Goal: Information Seeking & Learning: Learn about a topic

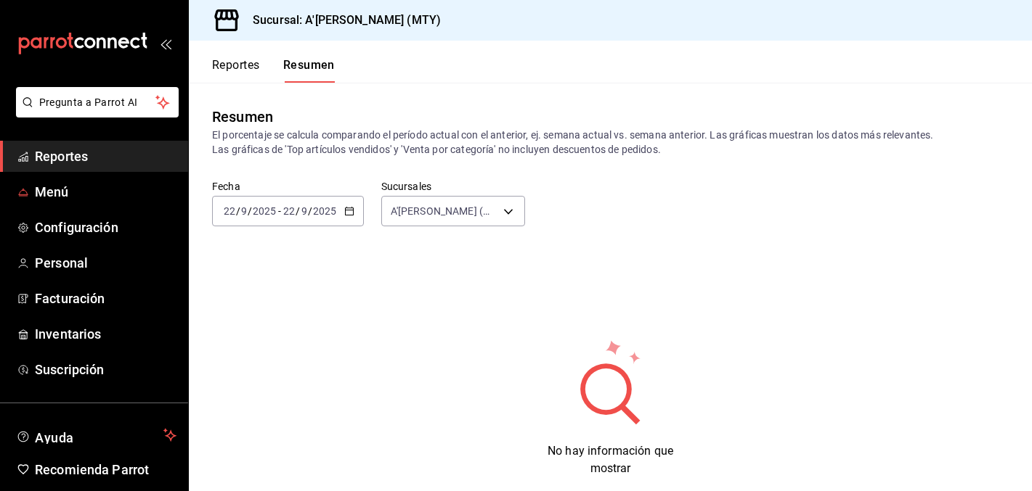
click at [65, 158] on span "Reportes" at bounding box center [106, 157] width 142 height 20
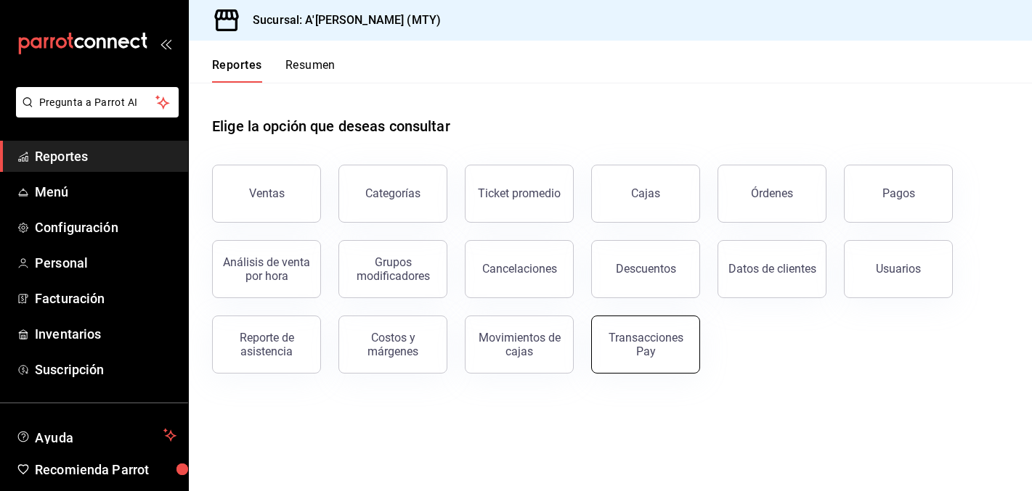
click at [640, 327] on button "Transacciones Pay" at bounding box center [645, 345] width 109 height 58
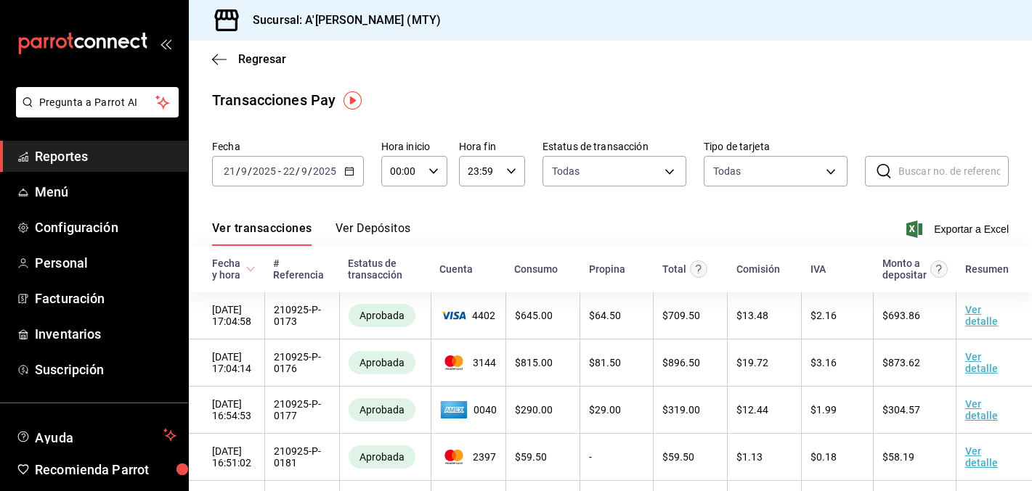
click at [344, 167] on icon "button" at bounding box center [349, 171] width 10 height 10
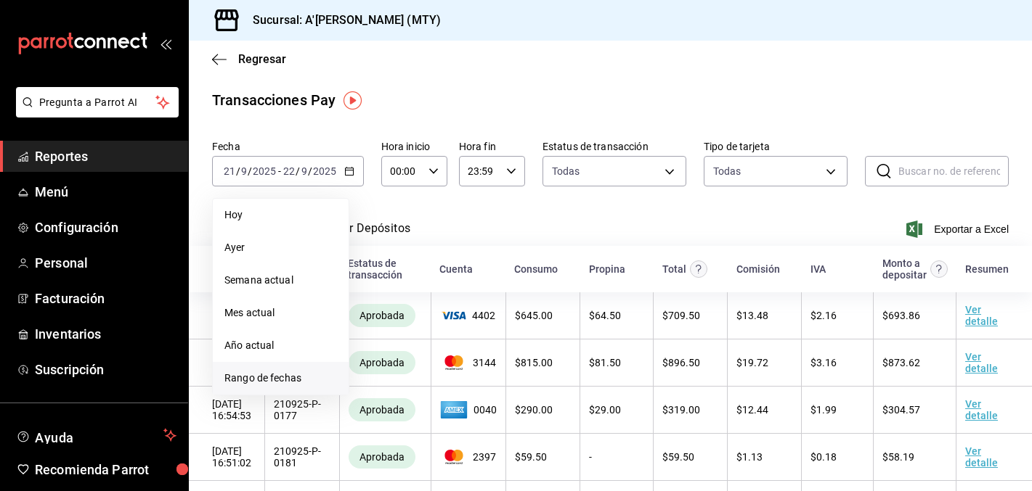
click at [271, 367] on li "Rango de fechas" at bounding box center [281, 378] width 136 height 33
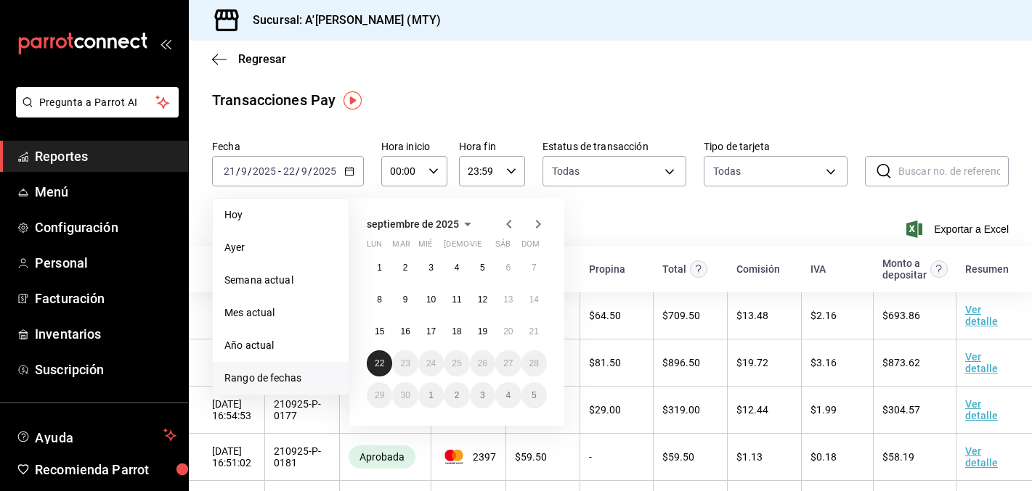
click at [388, 364] on button "22" at bounding box center [379, 364] width 25 height 26
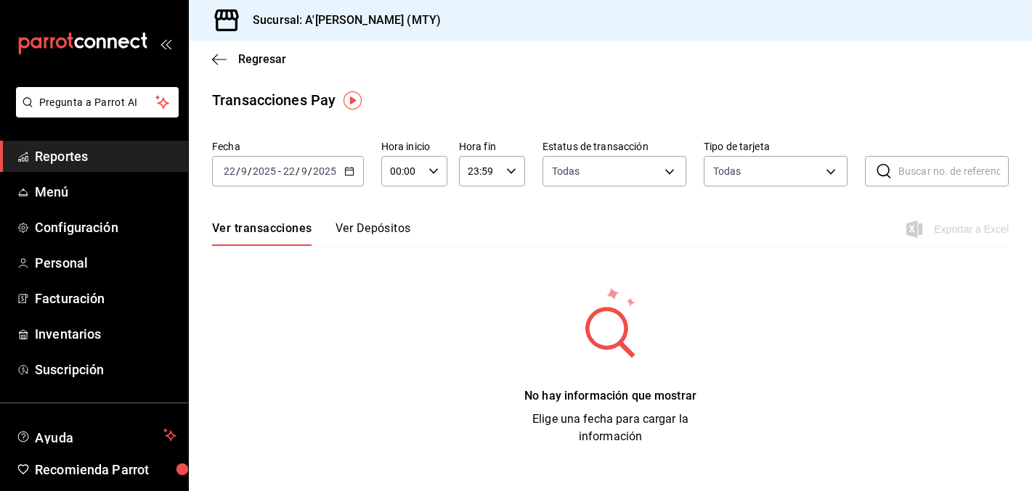
click at [354, 176] on div "[DATE] [DATE] - [DATE] [DATE]" at bounding box center [288, 171] width 152 height 30
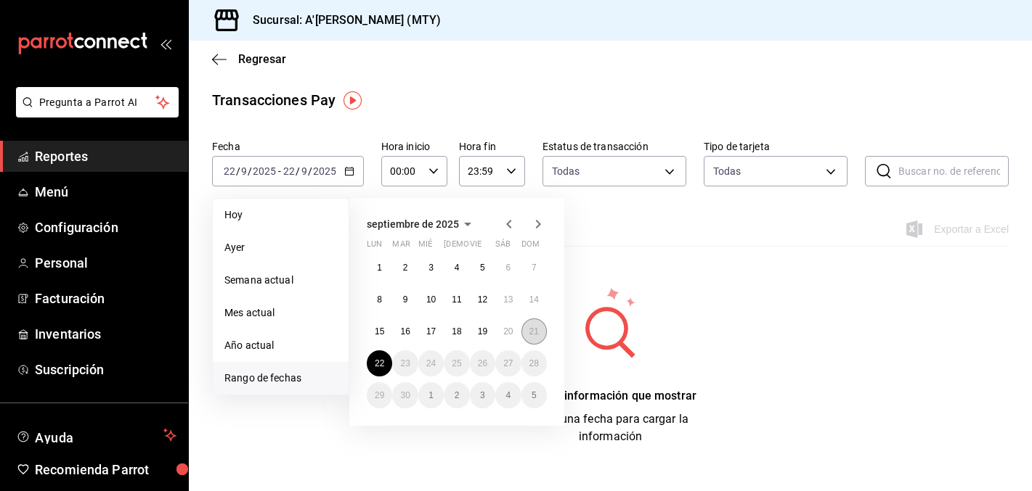
click at [534, 330] on abbr "21" at bounding box center [533, 332] width 9 height 10
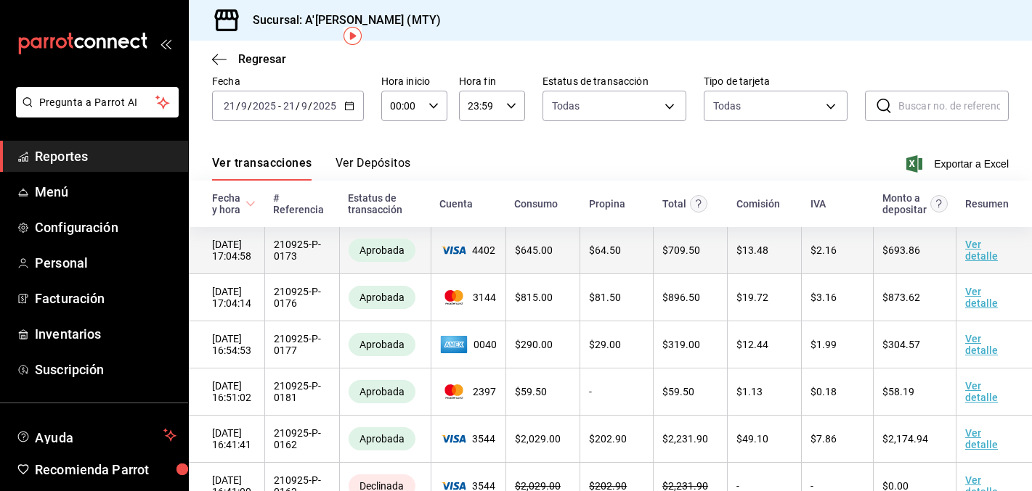
scroll to position [69, 0]
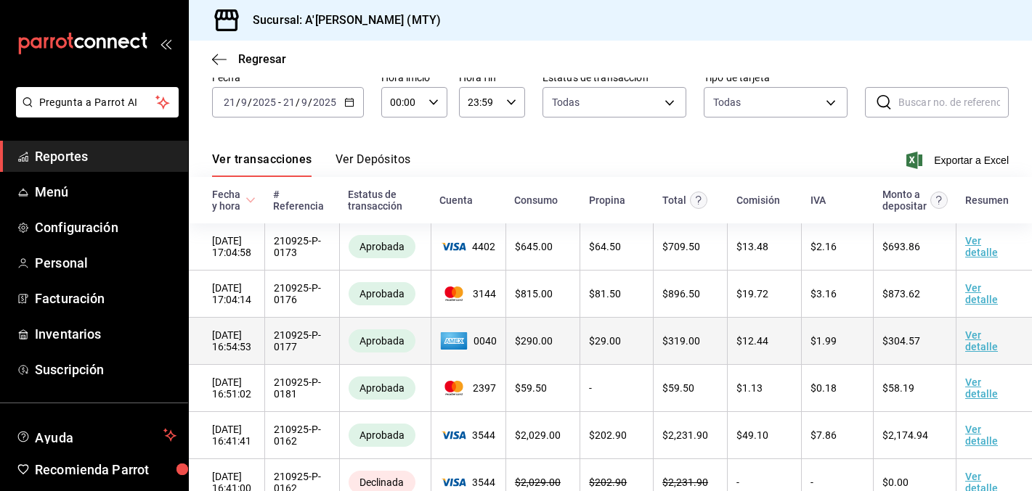
click at [984, 338] on td "Ver detalle" at bounding box center [994, 341] width 76 height 47
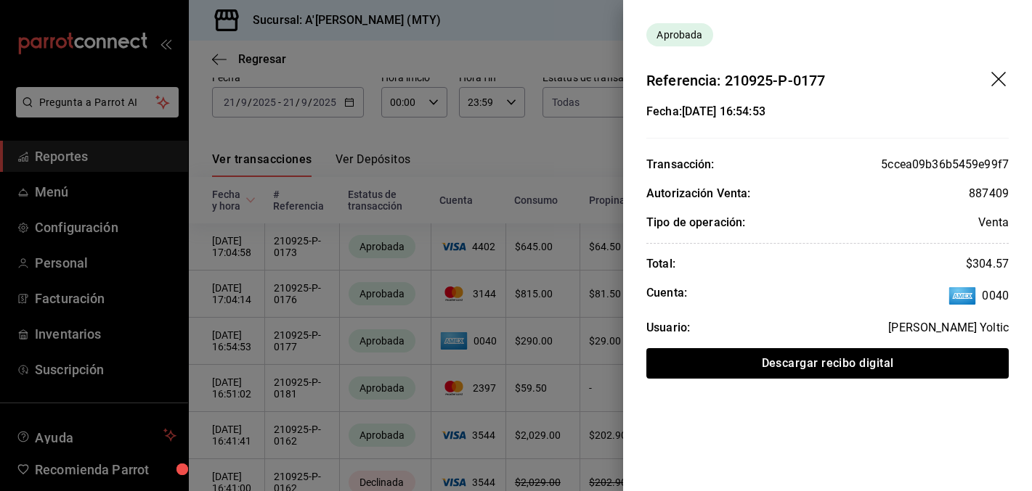
click at [997, 73] on icon "drag" at bounding box center [999, 80] width 17 height 17
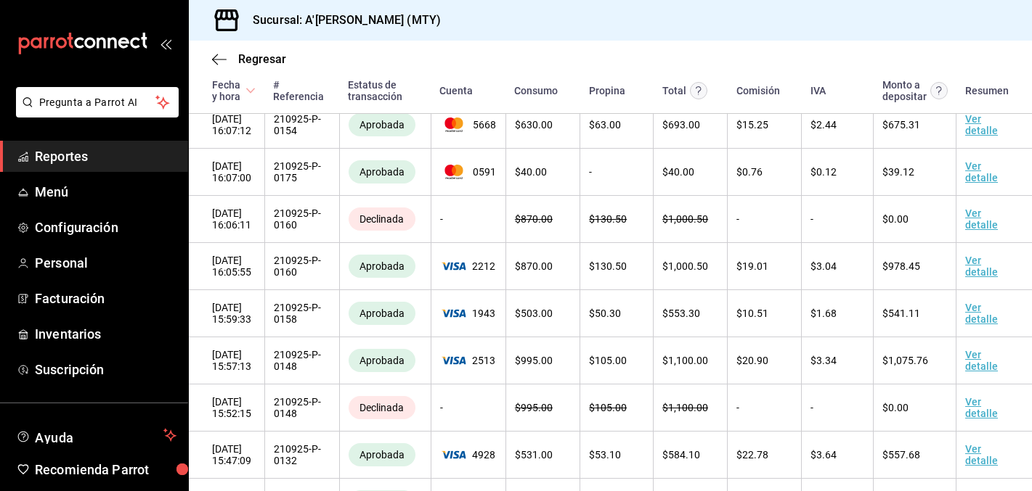
scroll to position [834, 0]
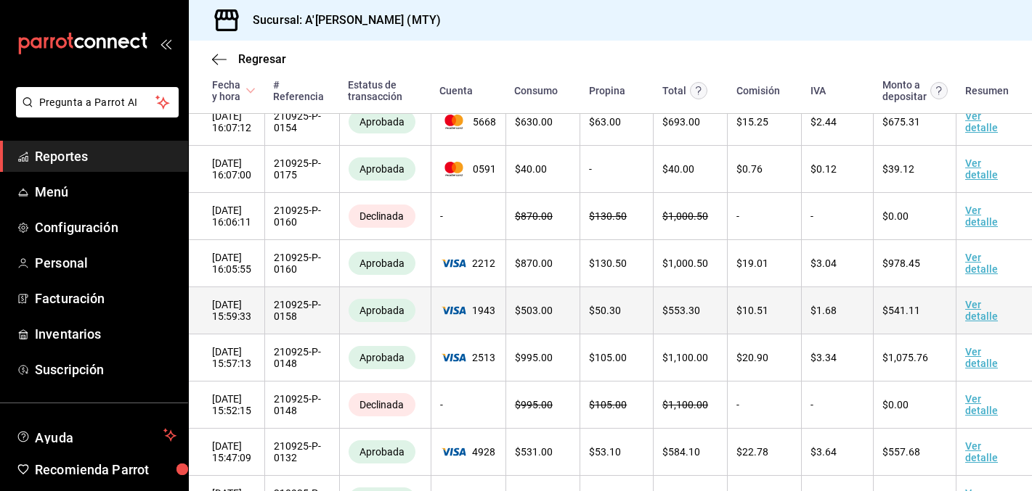
click at [970, 314] on link "Ver detalle" at bounding box center [981, 310] width 33 height 23
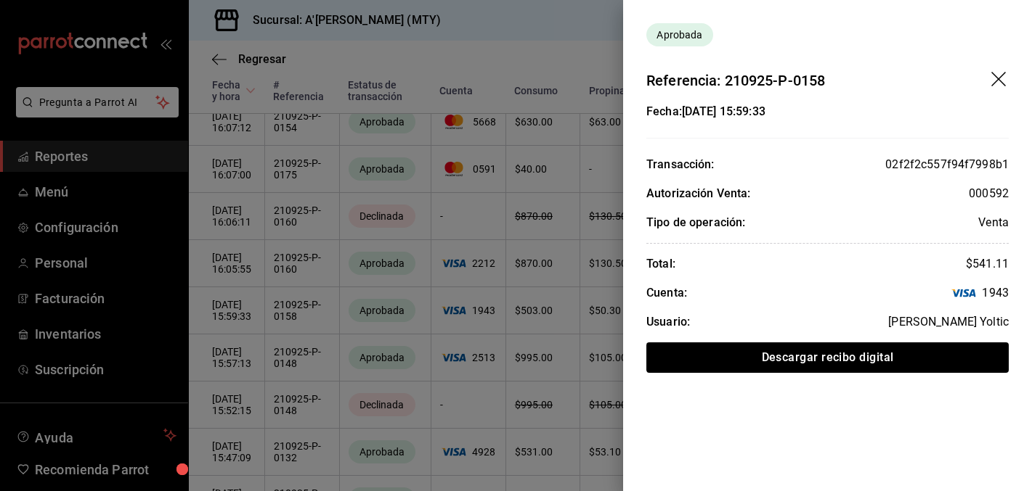
click at [461, 258] on div at bounding box center [516, 245] width 1032 height 491
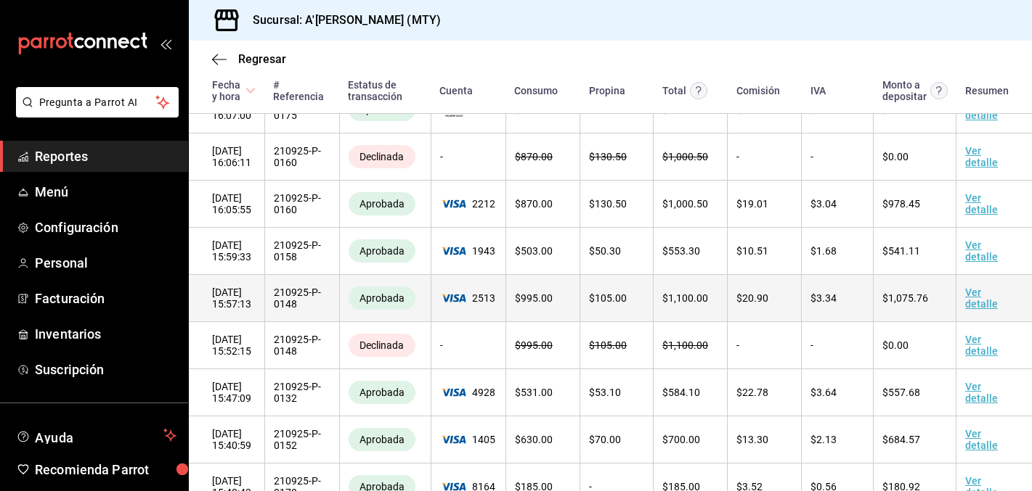
scroll to position [950, 0]
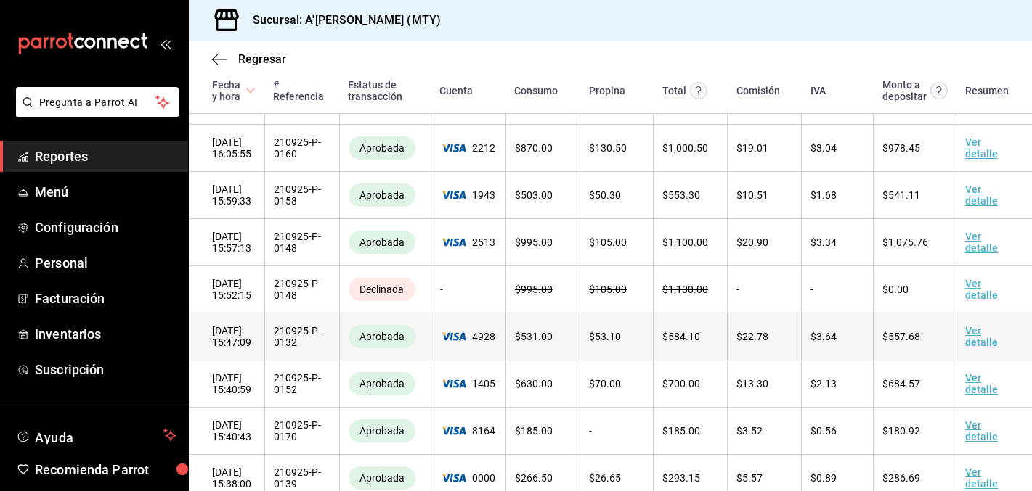
click at [974, 337] on link "Ver detalle" at bounding box center [981, 336] width 33 height 23
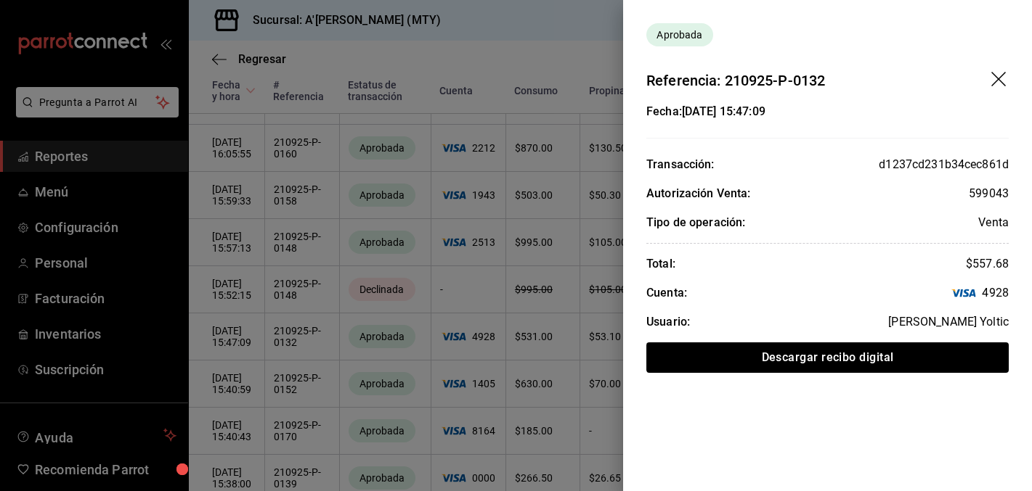
click at [497, 346] on div at bounding box center [516, 245] width 1032 height 491
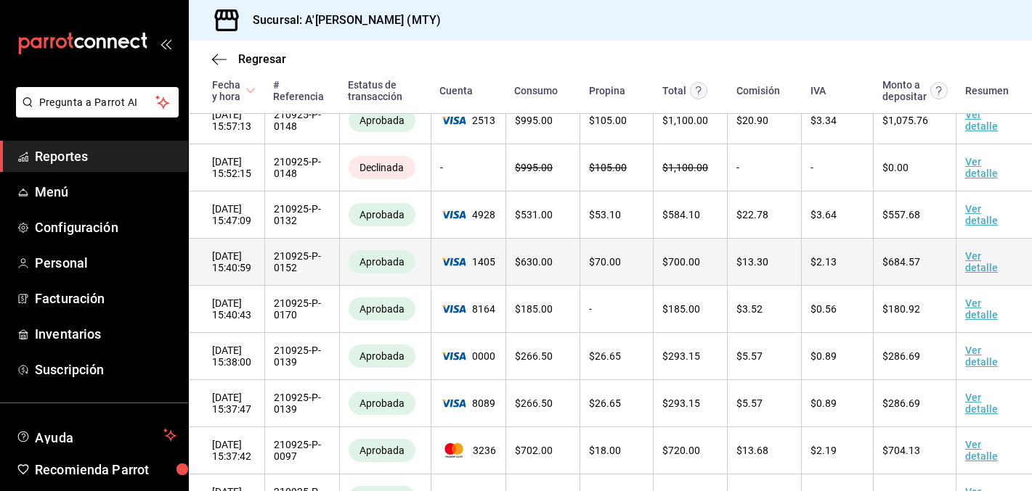
scroll to position [1074, 0]
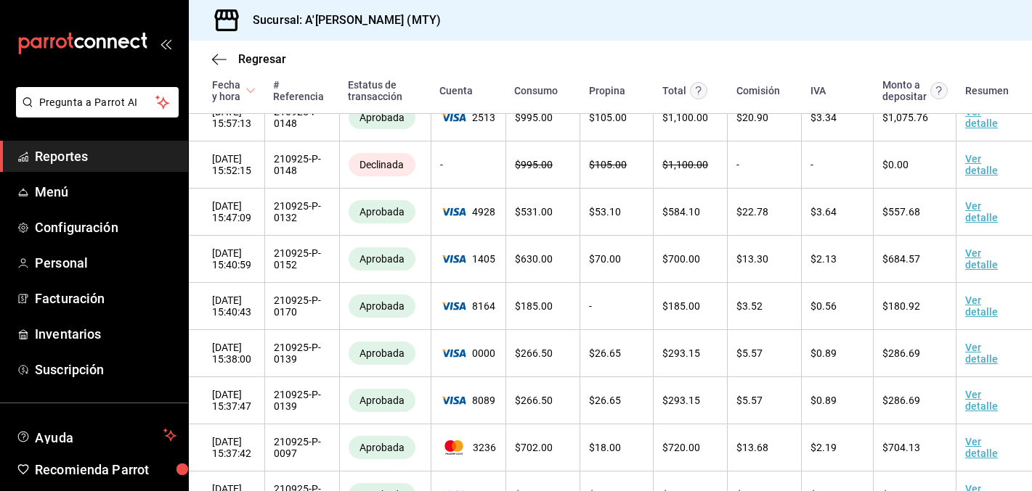
click at [62, 158] on span "Reportes" at bounding box center [106, 157] width 142 height 20
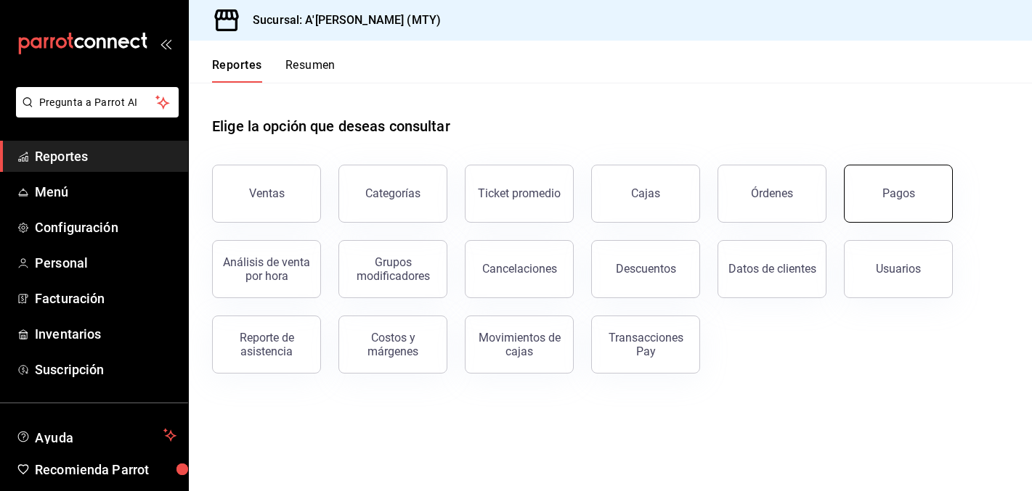
click at [907, 197] on div "Pagos" at bounding box center [898, 194] width 33 height 14
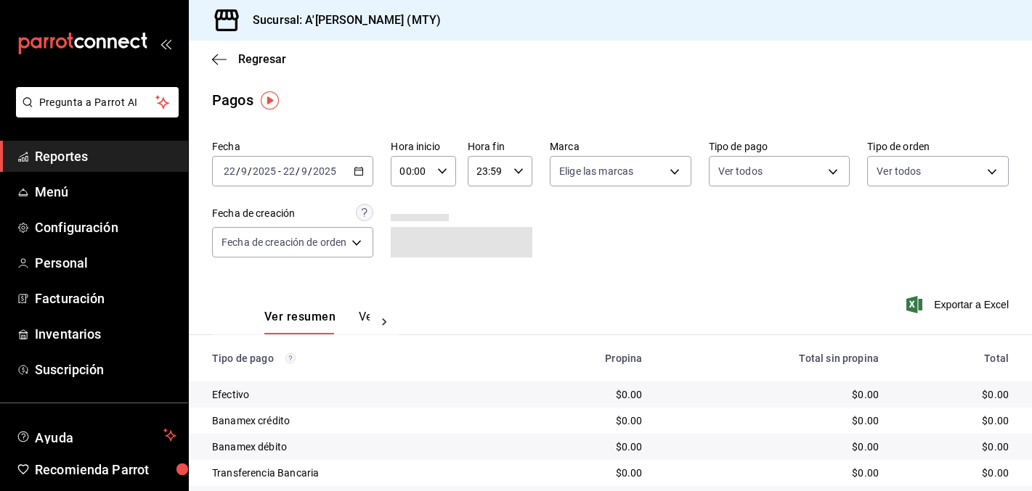
click at [360, 174] on icon "button" at bounding box center [359, 171] width 10 height 10
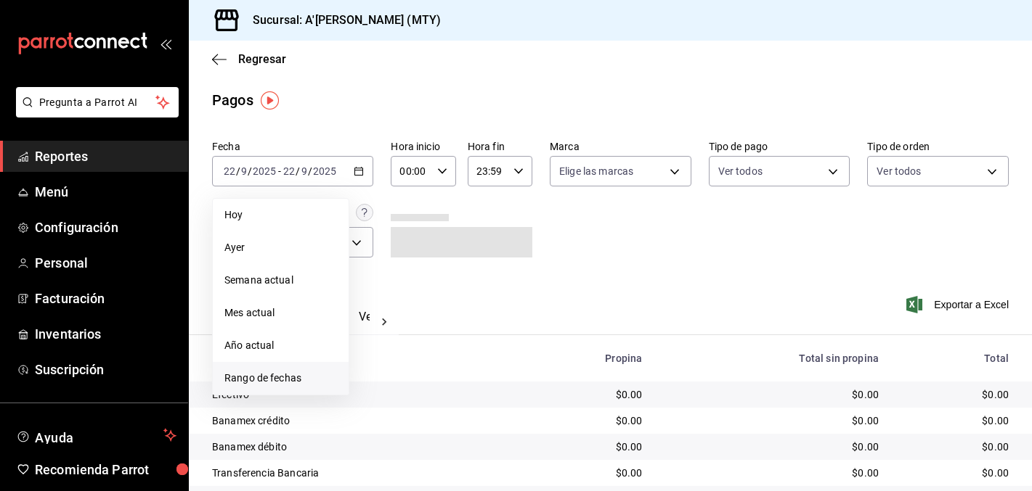
click at [296, 385] on span "Rango de fechas" at bounding box center [280, 378] width 113 height 15
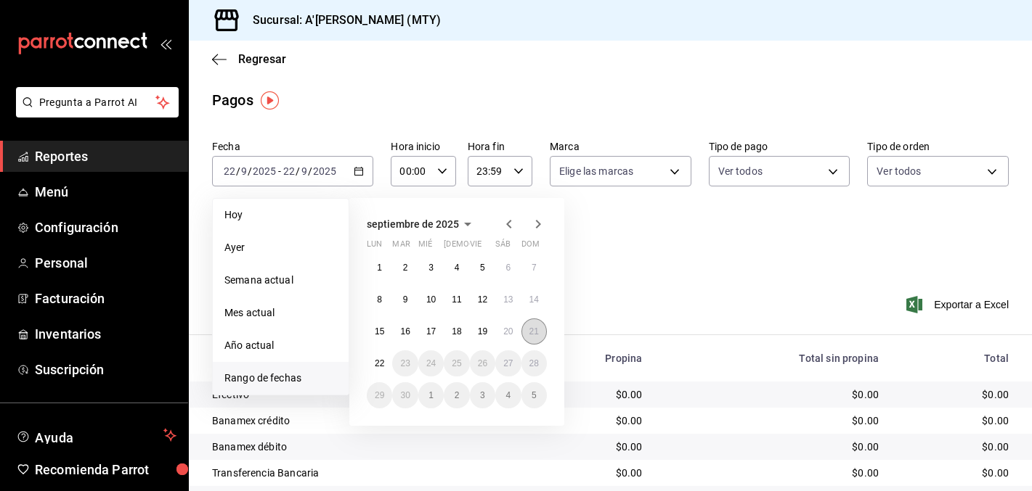
click at [536, 332] on abbr "21" at bounding box center [533, 332] width 9 height 10
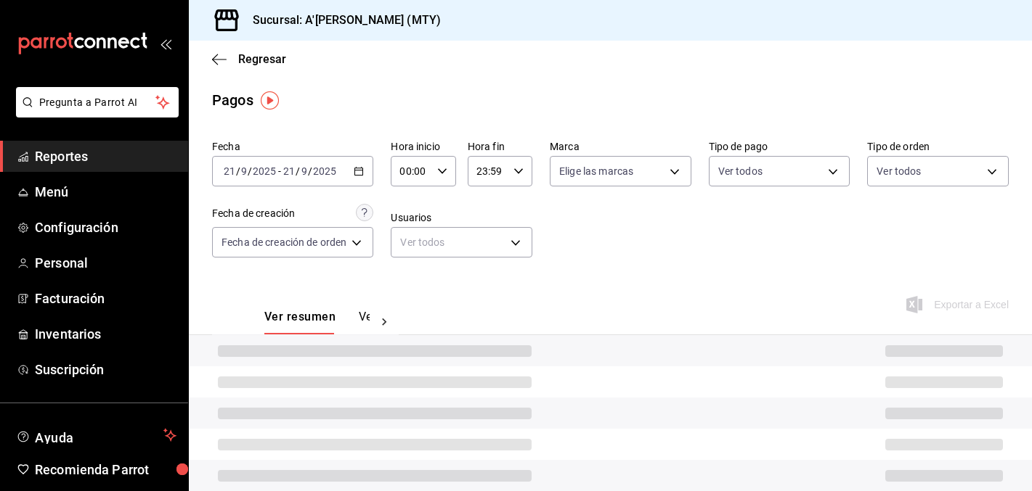
scroll to position [70, 0]
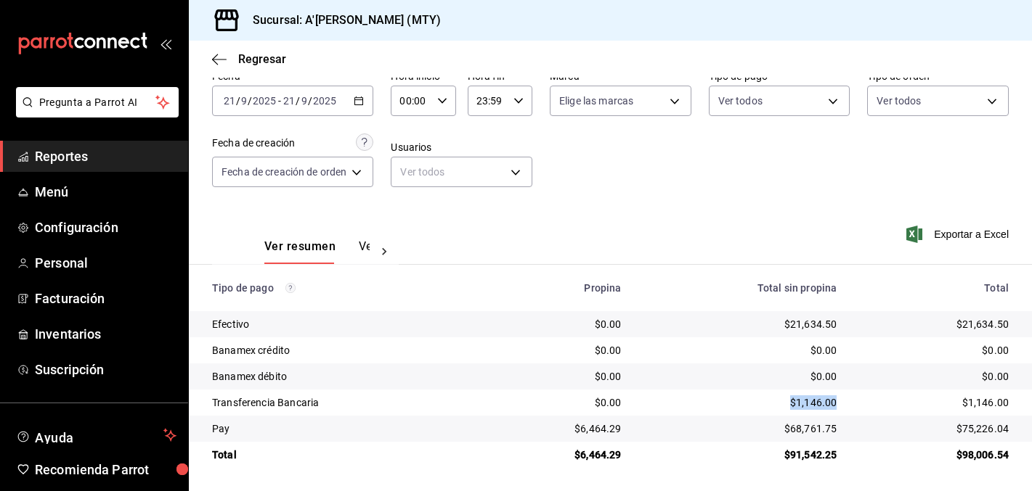
drag, startPoint x: 838, startPoint y: 403, endPoint x: 792, endPoint y: 405, distance: 46.5
click at [790, 406] on td "$1,146.00" at bounding box center [741, 403] width 216 height 26
click at [84, 158] on span "Reportes" at bounding box center [106, 157] width 142 height 20
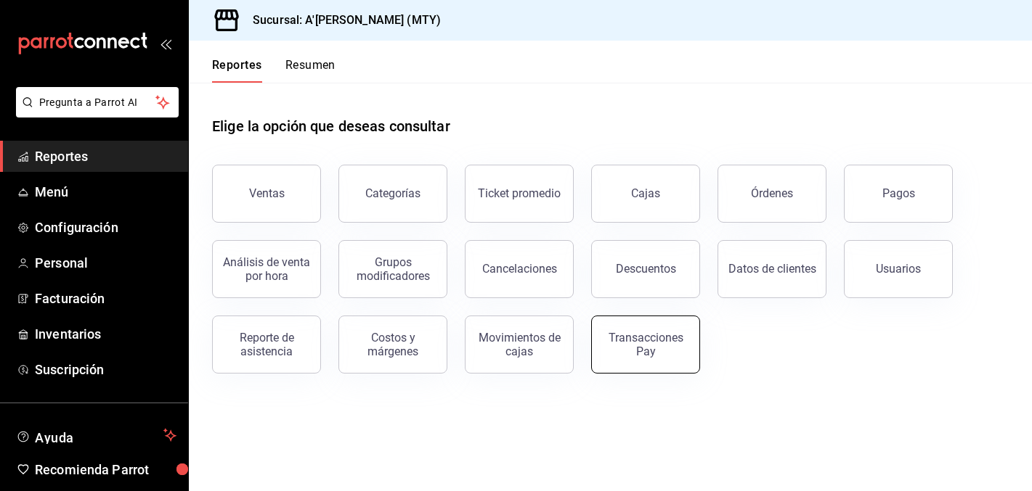
click at [650, 343] on div "Transacciones Pay" at bounding box center [645, 345] width 90 height 28
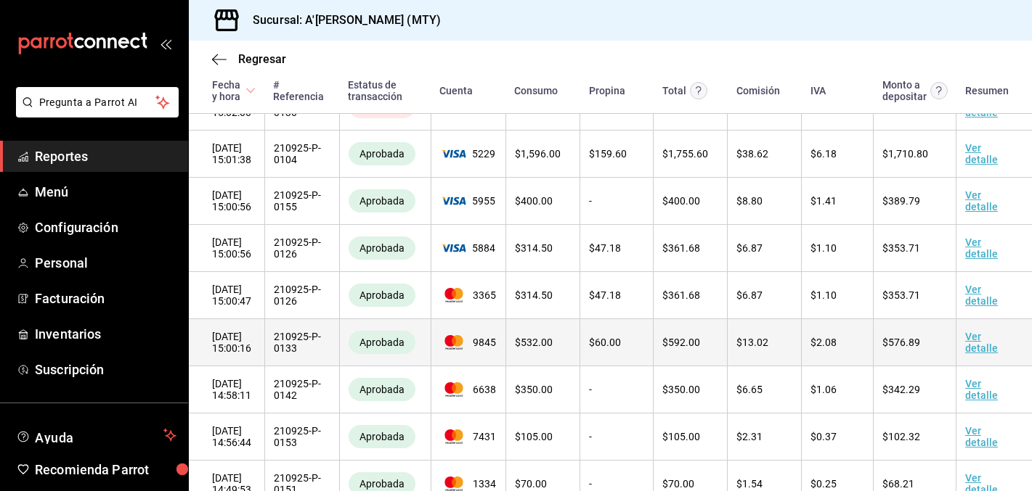
scroll to position [1784, 0]
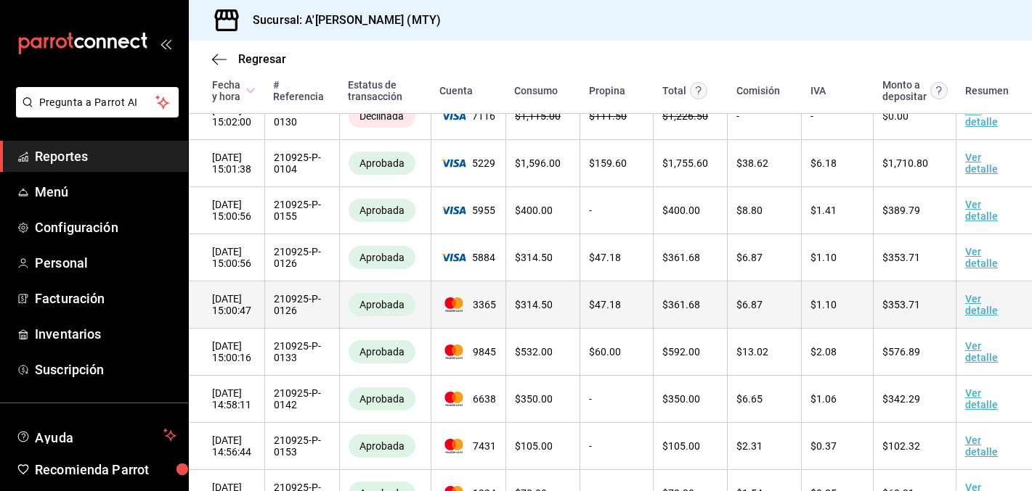
click at [971, 312] on link "Ver detalle" at bounding box center [981, 304] width 33 height 23
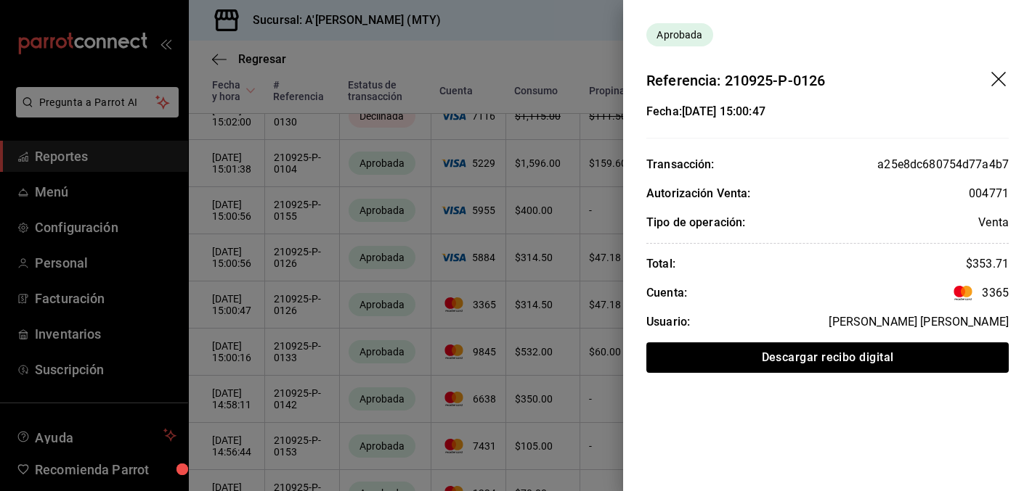
click at [547, 315] on div at bounding box center [516, 245] width 1032 height 491
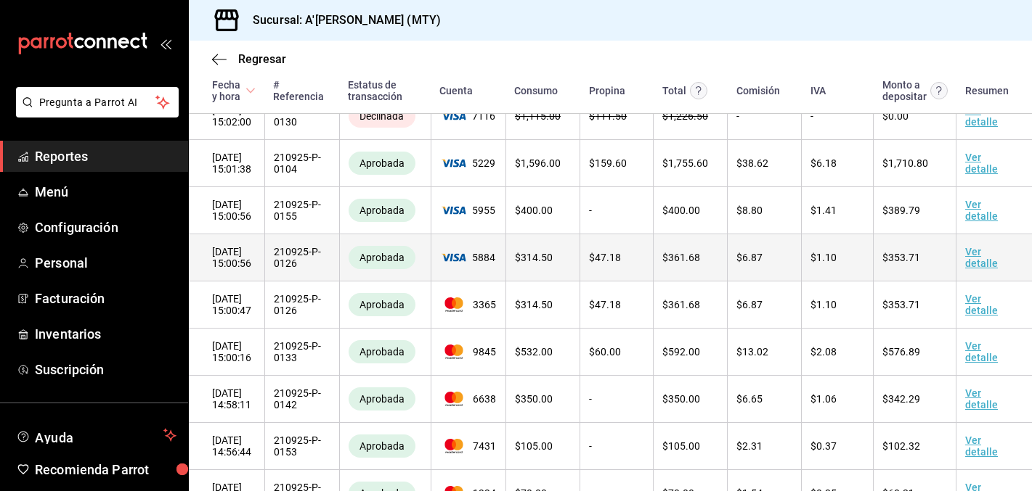
click at [968, 260] on link "Ver detalle" at bounding box center [981, 257] width 33 height 23
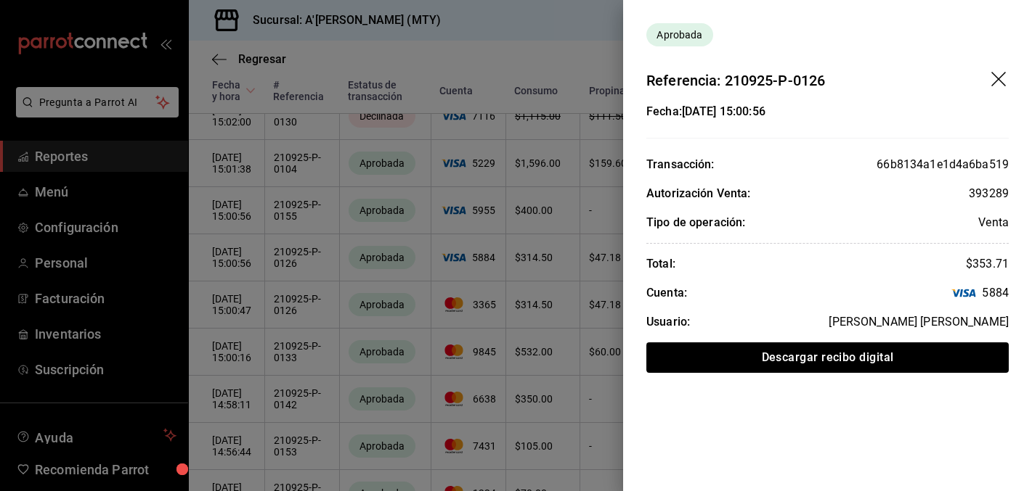
click at [568, 281] on div at bounding box center [516, 245] width 1032 height 491
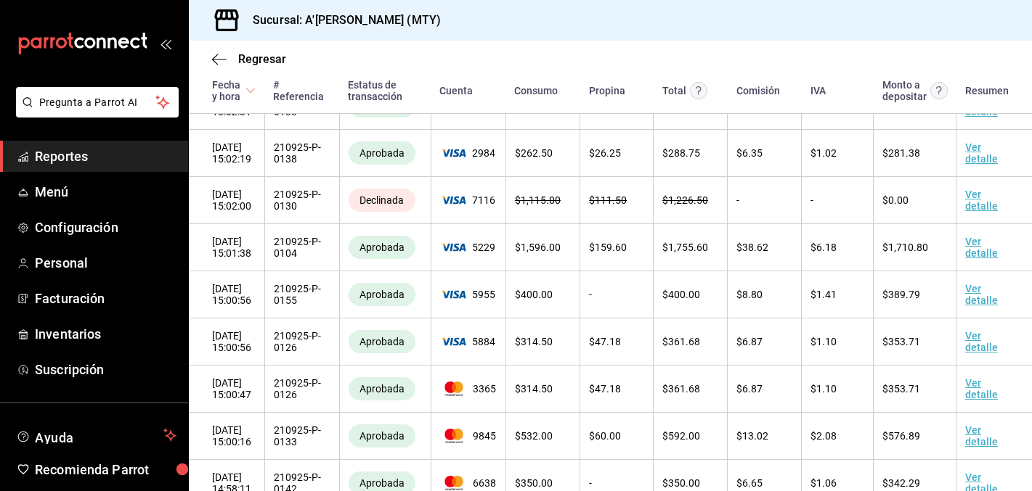
scroll to position [1686, 0]
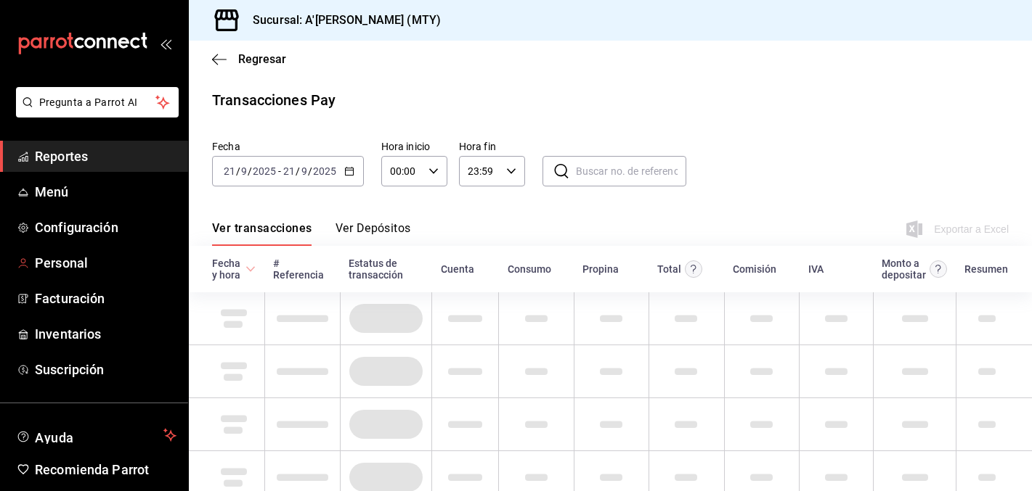
click at [97, 152] on span "Reportes" at bounding box center [106, 157] width 142 height 20
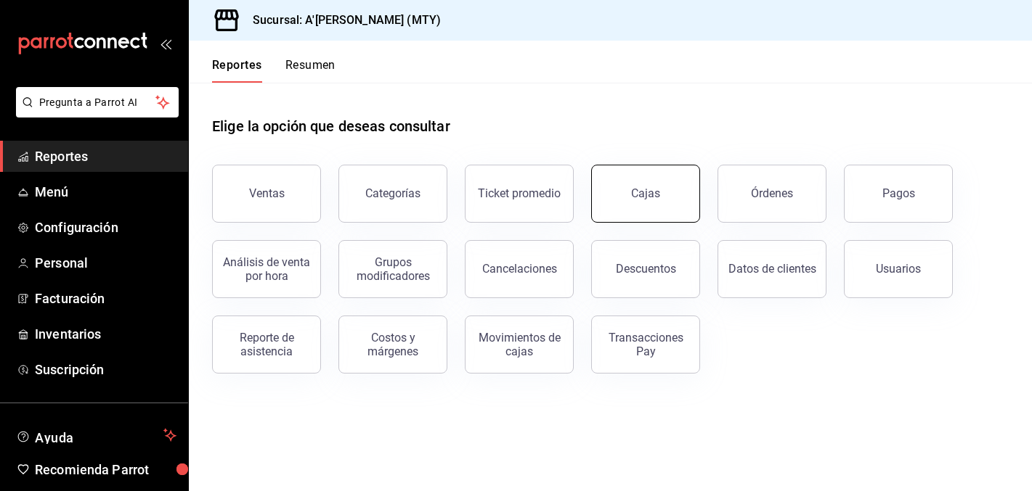
click at [655, 205] on link "Cajas" at bounding box center [645, 194] width 109 height 58
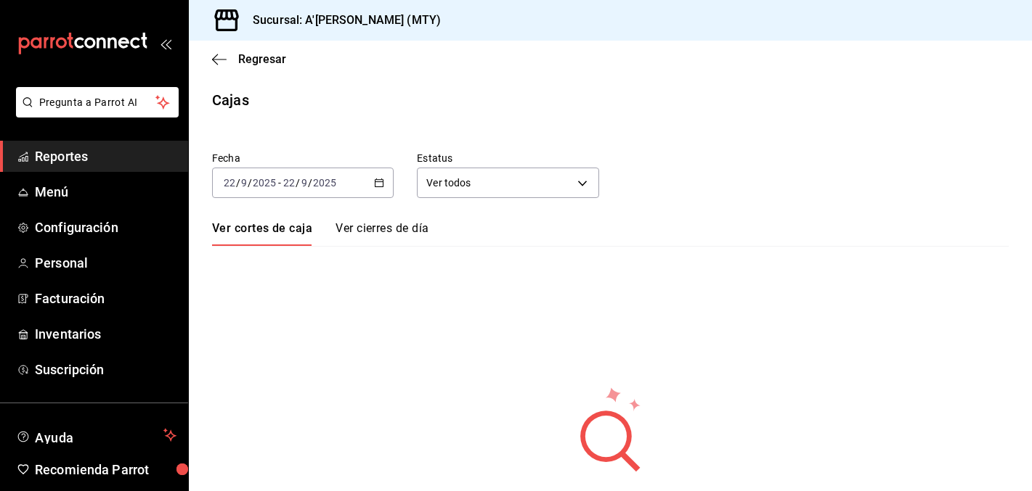
click at [367, 181] on div "[DATE] [DATE] - [DATE] [DATE]" at bounding box center [302, 183] width 181 height 30
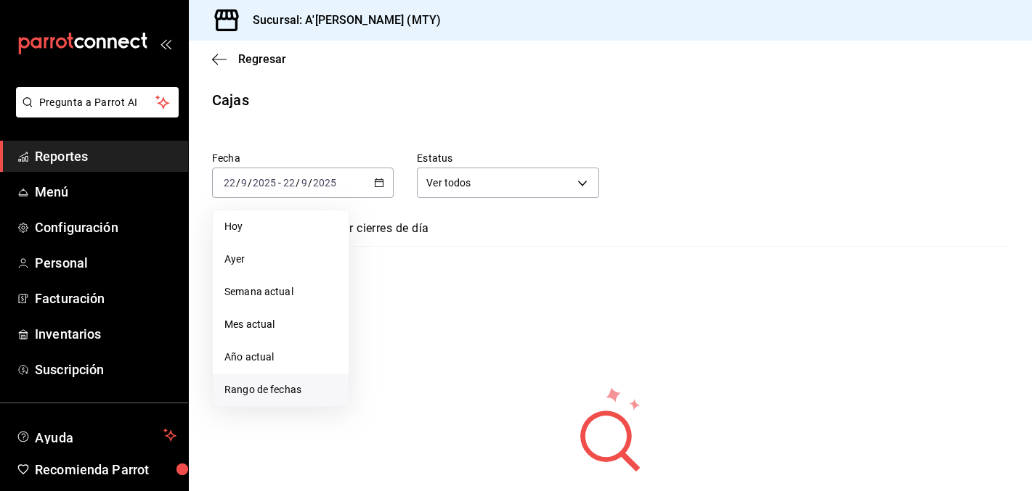
click at [270, 388] on span "Rango de fechas" at bounding box center [280, 390] width 113 height 15
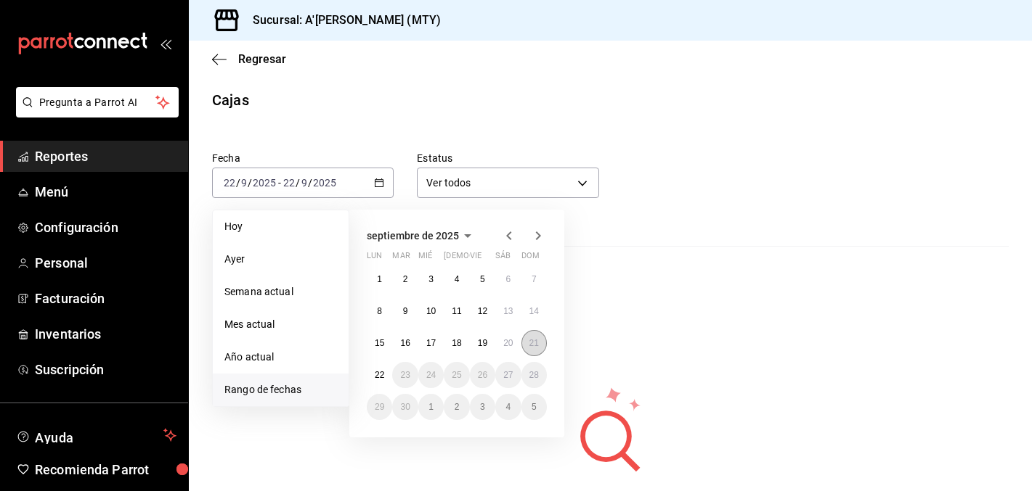
click at [536, 345] on abbr "21" at bounding box center [533, 343] width 9 height 10
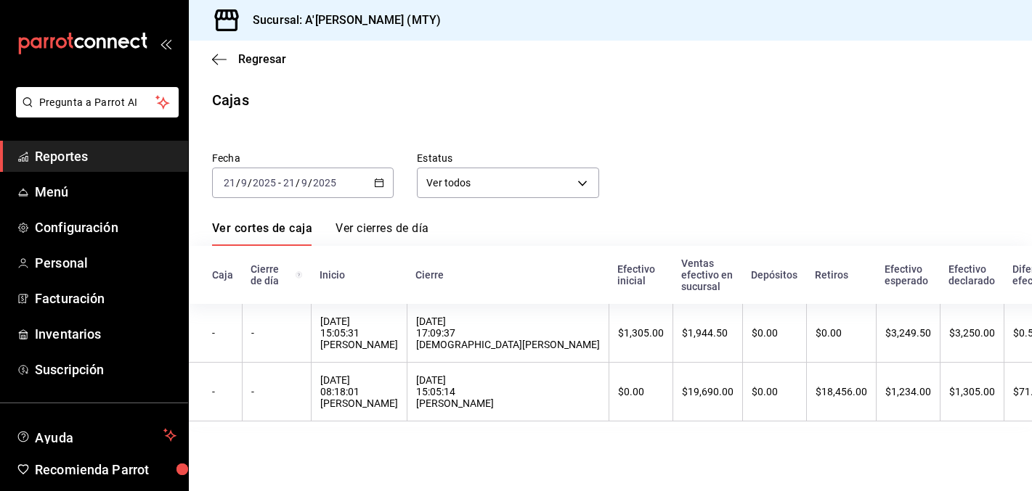
click at [69, 162] on span "Reportes" at bounding box center [106, 157] width 142 height 20
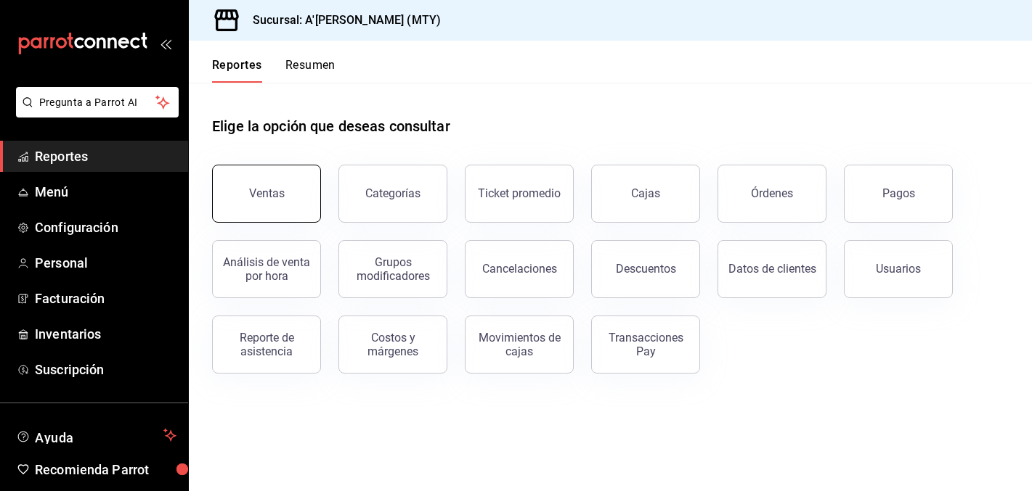
click at [301, 222] on div "Ventas Categorías Ticket promedio Cajas Órdenes Pagos Análisis de venta por hor…" at bounding box center [602, 260] width 814 height 226
click at [297, 186] on button "Ventas" at bounding box center [266, 194] width 109 height 58
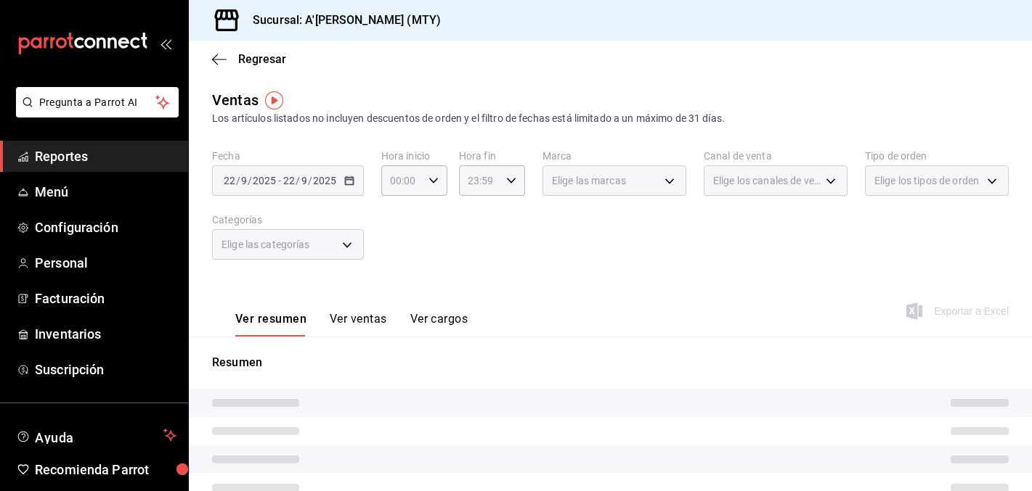
click at [341, 184] on div "[DATE] [DATE] - [DATE] [DATE]" at bounding box center [288, 181] width 152 height 30
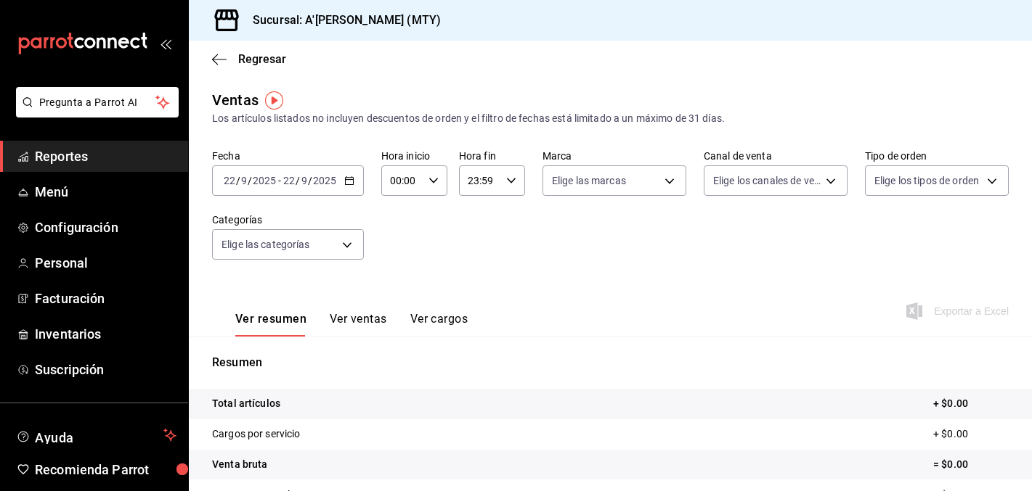
click at [348, 183] on icon "button" at bounding box center [349, 181] width 10 height 10
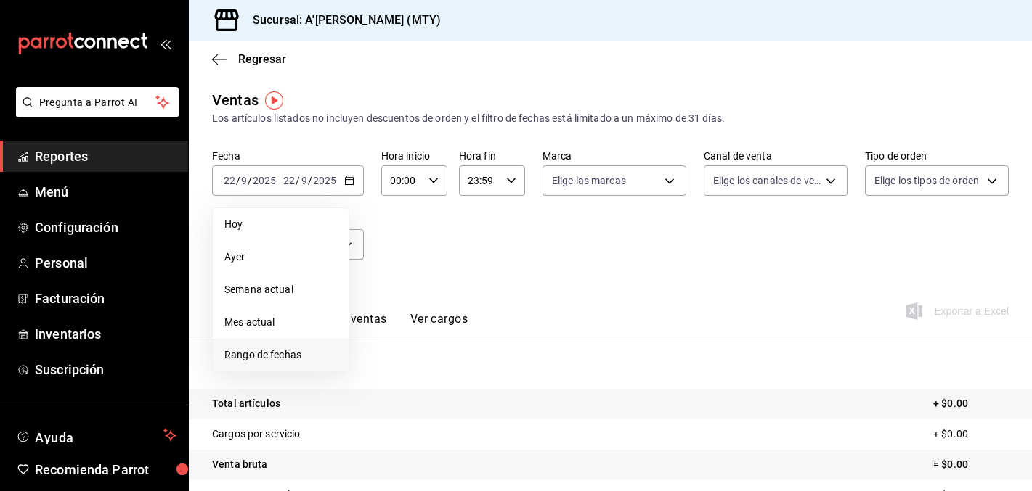
click at [309, 355] on span "Rango de fechas" at bounding box center [280, 355] width 113 height 15
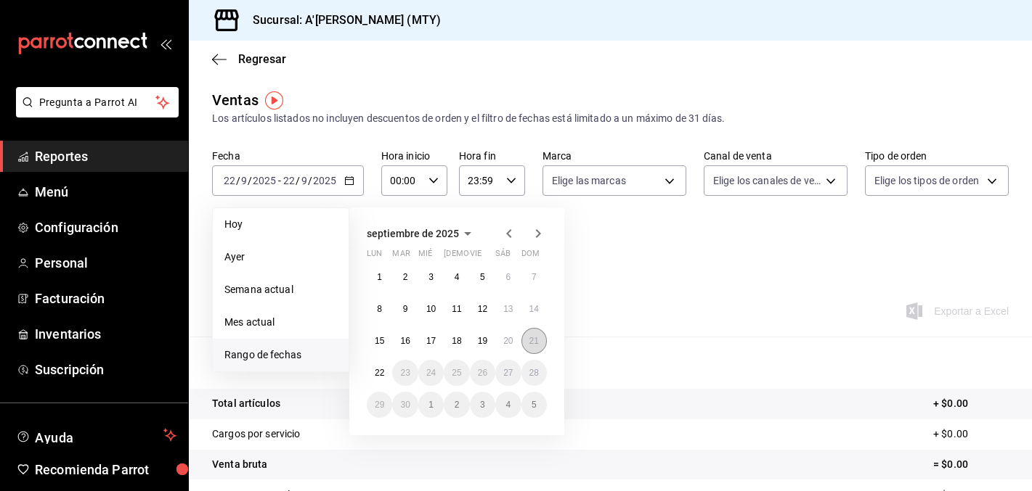
click at [532, 342] on abbr "21" at bounding box center [533, 341] width 9 height 10
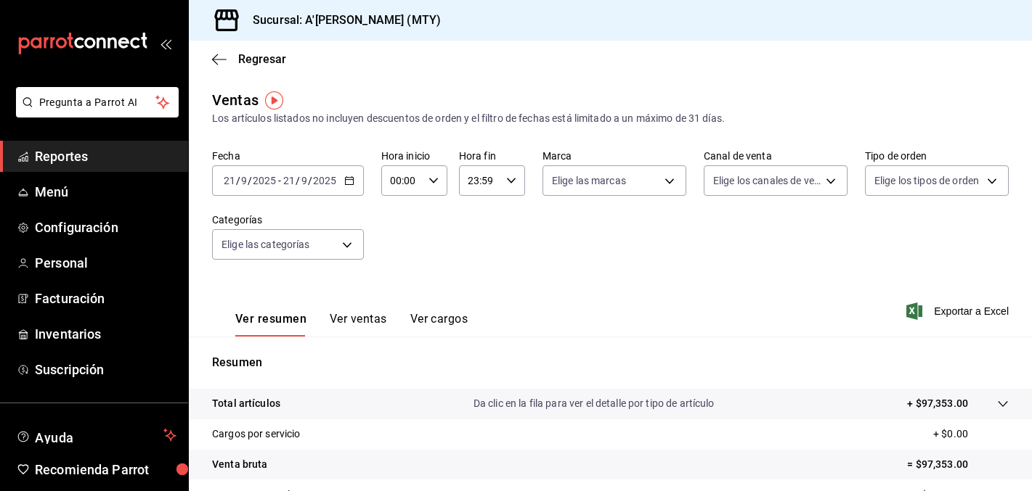
click at [376, 321] on button "Ver ventas" at bounding box center [358, 324] width 57 height 25
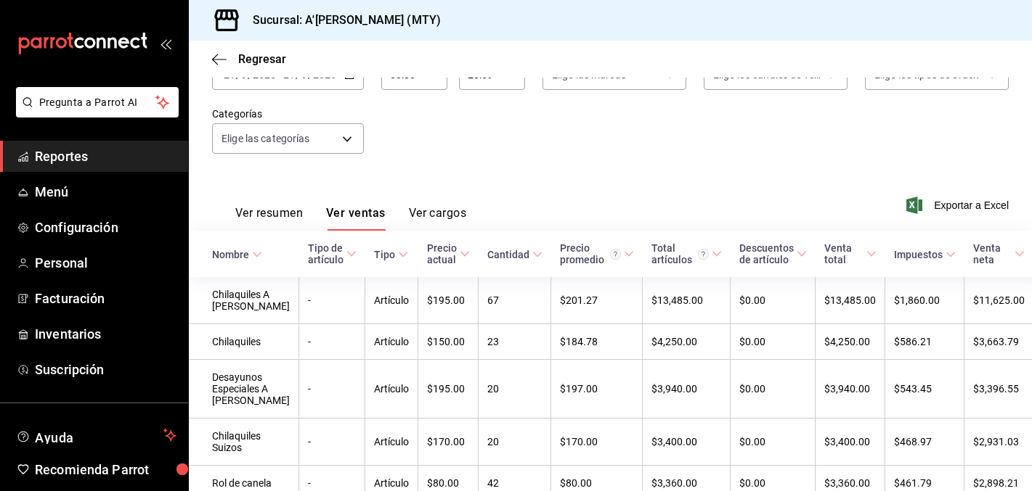
scroll to position [110, 0]
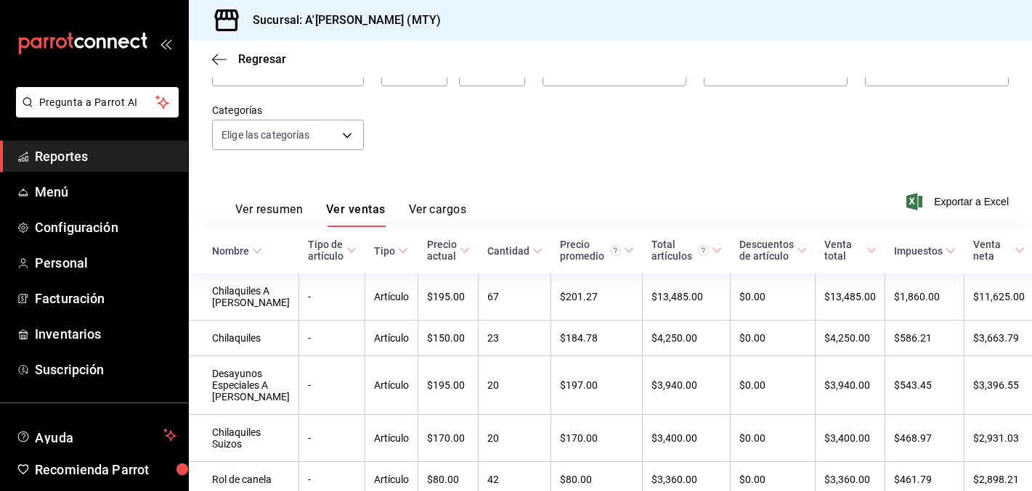
click at [423, 213] on button "Ver cargos" at bounding box center [438, 215] width 58 height 25
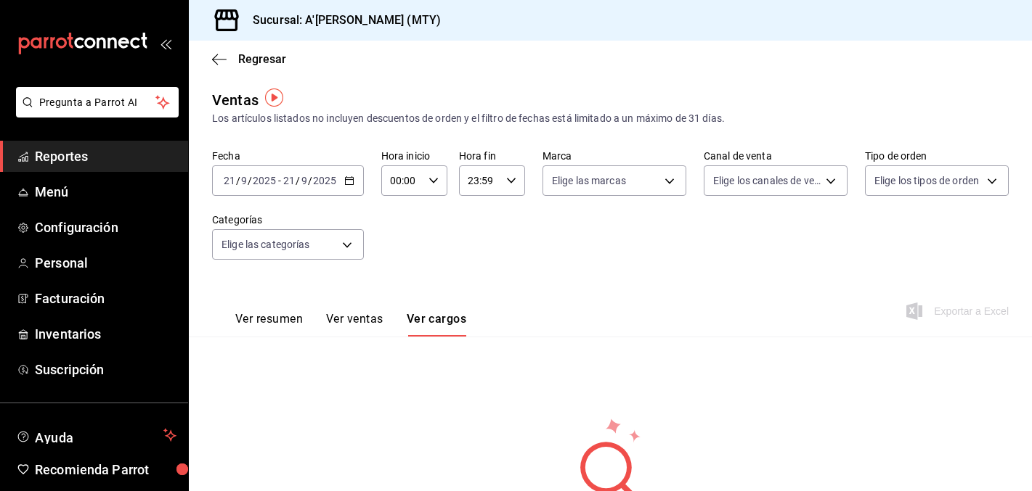
scroll to position [4, 0]
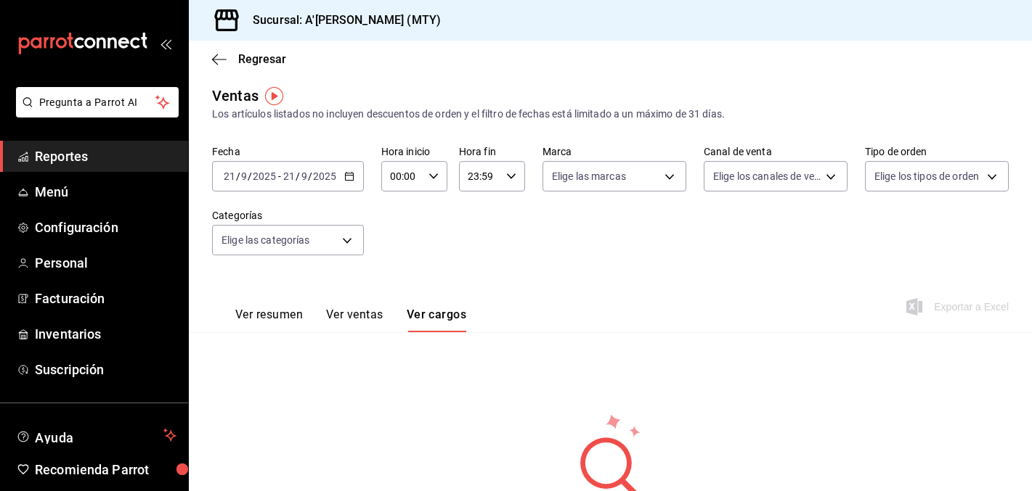
click at [126, 162] on span "Reportes" at bounding box center [106, 157] width 142 height 20
